Goal: Find specific page/section: Find specific page/section

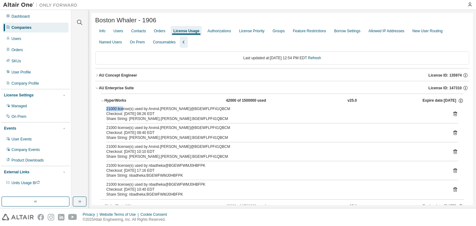
scroll to position [11, 0]
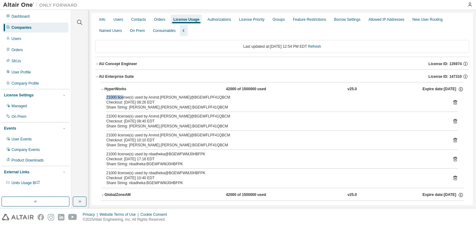
click at [96, 78] on icon "button" at bounding box center [97, 77] width 4 height 4
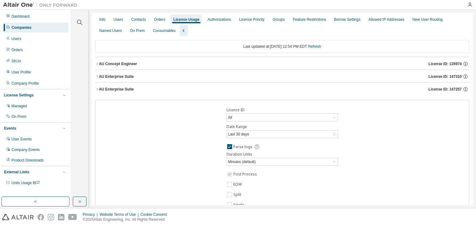
click at [97, 89] on icon "button" at bounding box center [97, 89] width 4 height 4
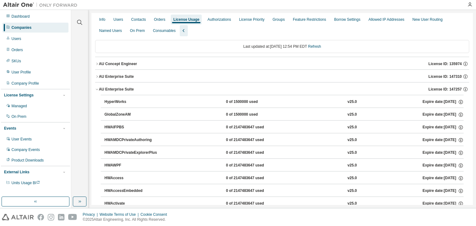
click at [97, 89] on icon "button" at bounding box center [97, 89] width 4 height 4
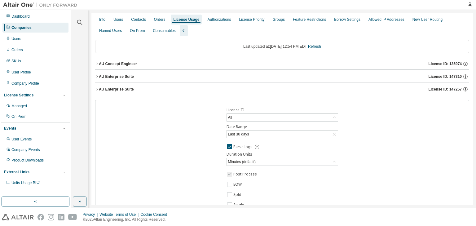
click at [96, 78] on icon "button" at bounding box center [97, 77] width 4 height 4
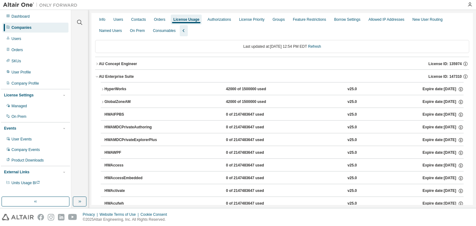
click at [96, 78] on icon "button" at bounding box center [97, 77] width 4 height 4
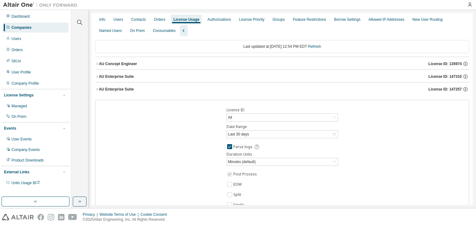
click at [98, 90] on icon "button" at bounding box center [97, 89] width 4 height 4
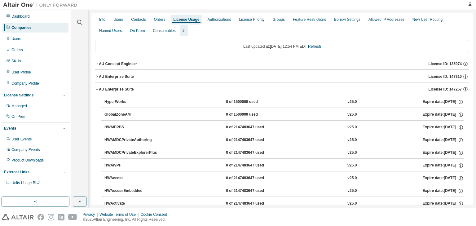
click at [98, 90] on icon "button" at bounding box center [97, 89] width 4 height 4
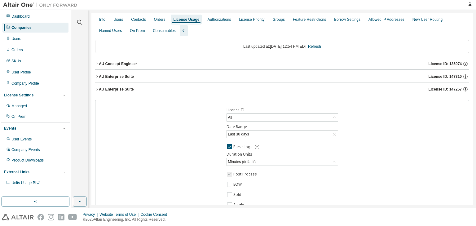
click at [98, 78] on icon "button" at bounding box center [97, 77] width 4 height 4
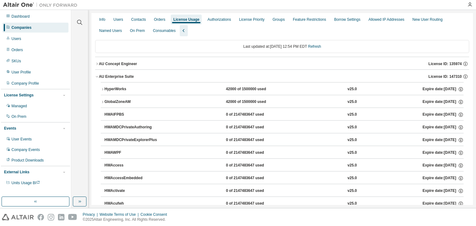
click at [98, 78] on icon "button" at bounding box center [97, 77] width 4 height 4
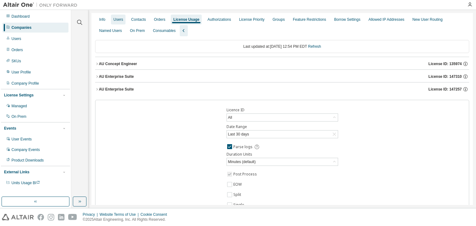
click at [116, 19] on div "Users" at bounding box center [118, 19] width 10 height 5
